Goal: Information Seeking & Learning: Learn about a topic

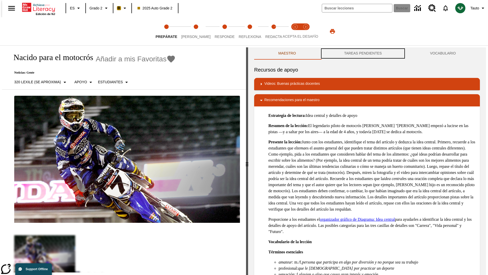
click at [363, 53] on button "TAREAS PENDIENTES" at bounding box center [363, 53] width 86 height 12
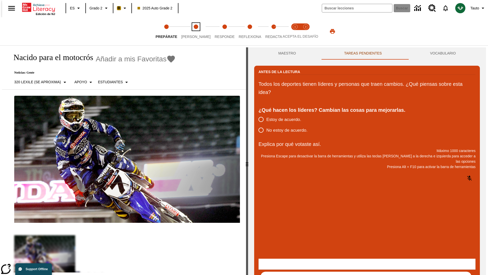
click at [192, 31] on span "[PERSON_NAME]" at bounding box center [195, 34] width 29 height 9
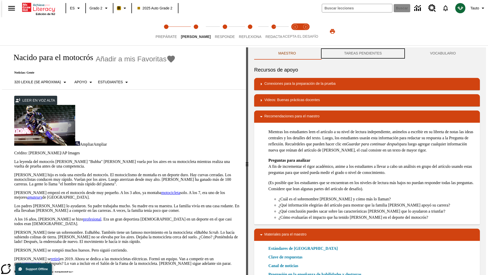
scroll to position [0, 0]
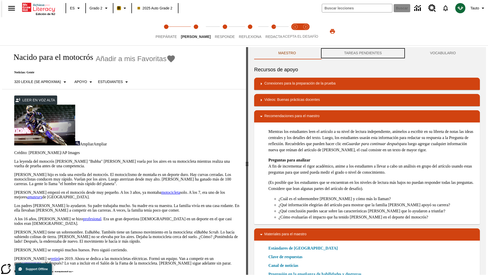
click at [363, 53] on button "TAREAS PENDIENTES" at bounding box center [363, 53] width 86 height 12
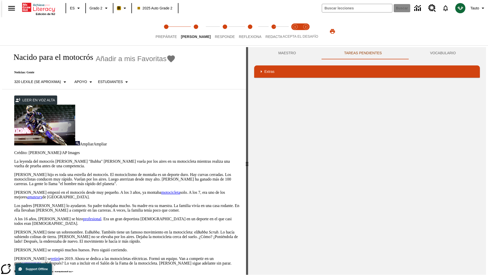
click at [14, 172] on p "[PERSON_NAME] hijo es toda una estrella del motocrós. El motociclismo de montañ…" at bounding box center [127, 179] width 226 height 14
click at [0, 0] on div "Traducir" at bounding box center [0, 0] width 0 height 0
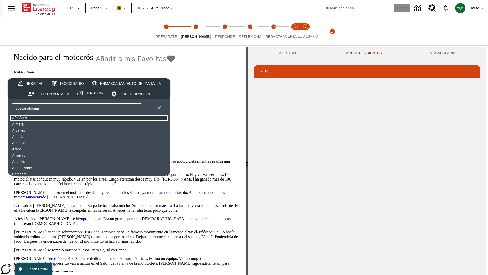
click at [50, 118] on button "Afrikáans" at bounding box center [89, 118] width 159 height 6
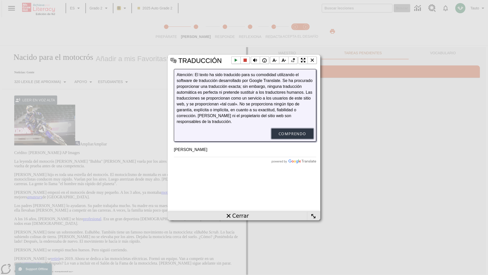
click at [293, 139] on button "Comprendo" at bounding box center [293, 133] width 42 height 10
click at [312, 60] on li "Cerrar la ventana emergente" at bounding box center [312, 60] width 9 height 8
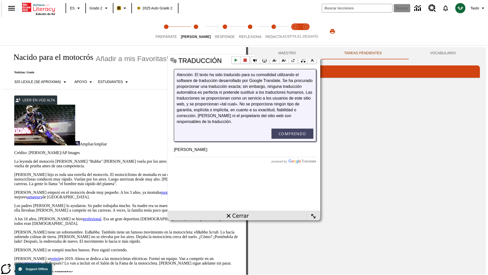
click at [14, 172] on p "[PERSON_NAME] hijo es toda una estrella del motocrós. El motociclismo de montañ…" at bounding box center [127, 179] width 226 height 14
click at [0, 0] on div "Traducir" at bounding box center [0, 0] width 0 height 0
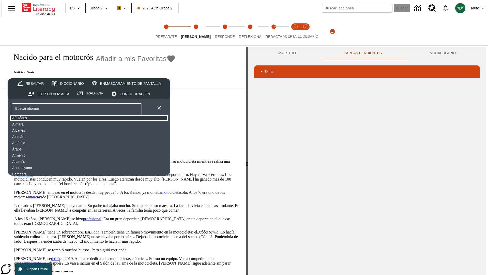
click at [50, 118] on button "Afrikáans" at bounding box center [89, 118] width 159 height 6
